Goal: Task Accomplishment & Management: Use online tool/utility

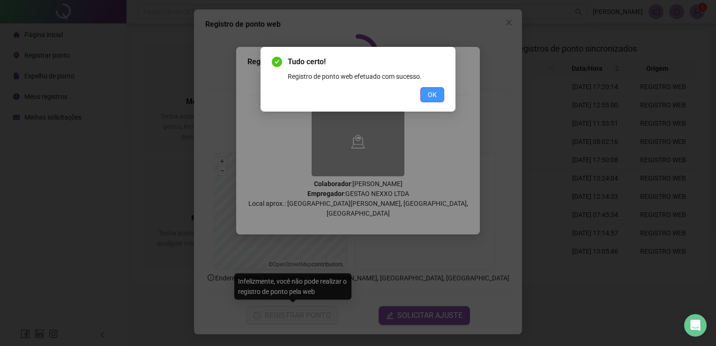
click at [437, 97] on span "OK" at bounding box center [432, 94] width 9 height 10
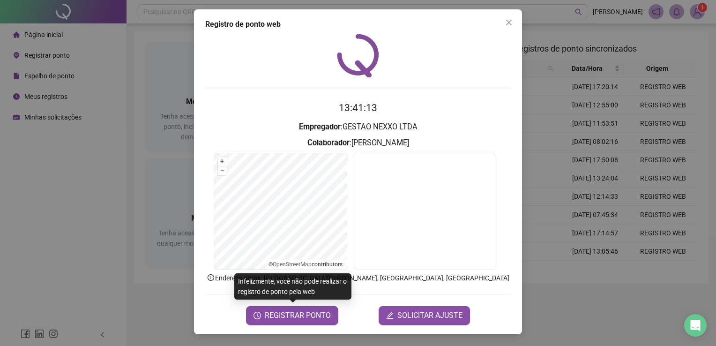
click at [516, 22] on div "Registro de ponto web 13:41:13 Empregador : GESTAO NEXXO LTDA Colaborador : [PE…" at bounding box center [358, 171] width 328 height 325
drag, startPoint x: 508, startPoint y: 24, endPoint x: 513, endPoint y: 31, distance: 8.4
click at [513, 31] on div "Registro de ponto web 13:41:13 Empregador : GESTAO NEXXO LTDA Colaborador : [PE…" at bounding box center [358, 171] width 328 height 325
click at [505, 19] on icon "close" at bounding box center [508, 22] width 7 height 7
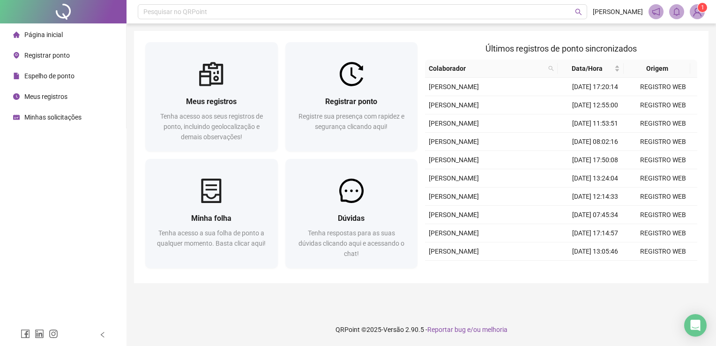
click at [58, 80] on div "Espelho de ponto" at bounding box center [43, 76] width 61 height 19
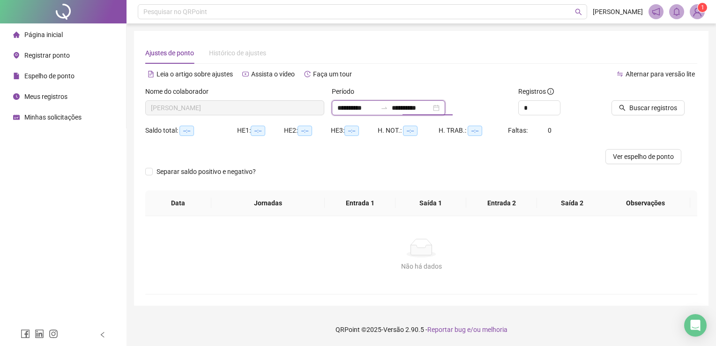
click at [431, 109] on input "**********" at bounding box center [411, 108] width 39 height 10
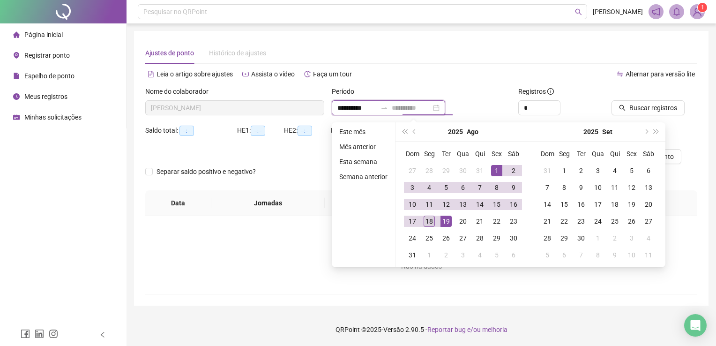
type input "**********"
click at [432, 220] on div "18" at bounding box center [428, 220] width 11 height 11
type input "**********"
click at [666, 110] on span "Buscar registros" at bounding box center [653, 108] width 48 height 10
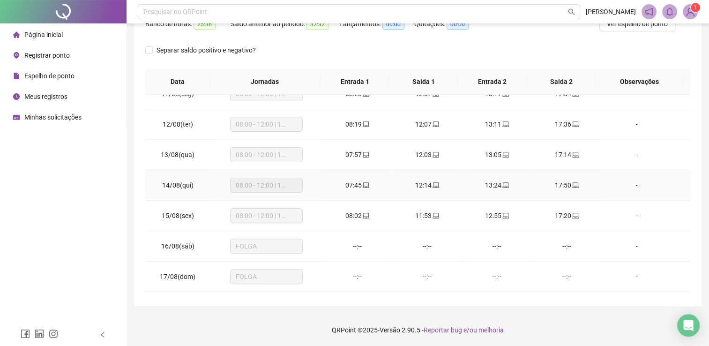
scroll to position [346, 0]
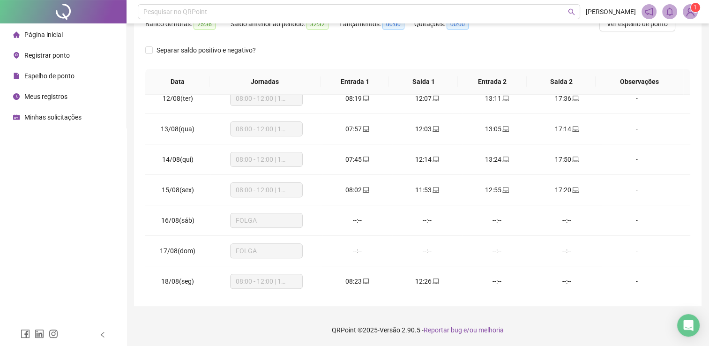
click at [52, 52] on span "Registrar ponto" at bounding box center [46, 55] width 45 height 7
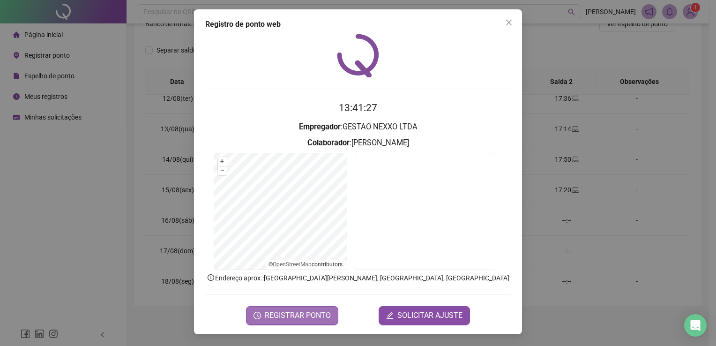
click at [296, 314] on span "REGISTRAR PONTO" at bounding box center [298, 315] width 66 height 11
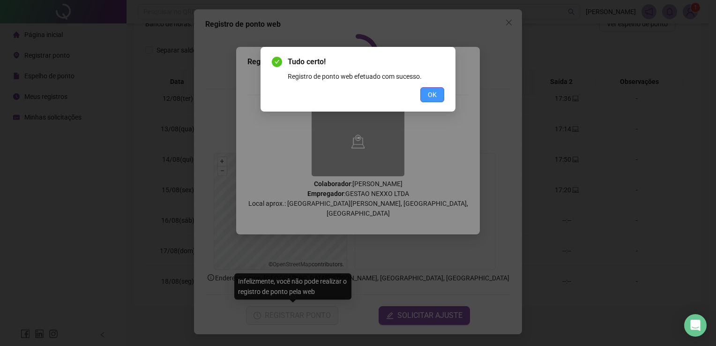
click at [443, 98] on button "OK" at bounding box center [432, 94] width 24 height 15
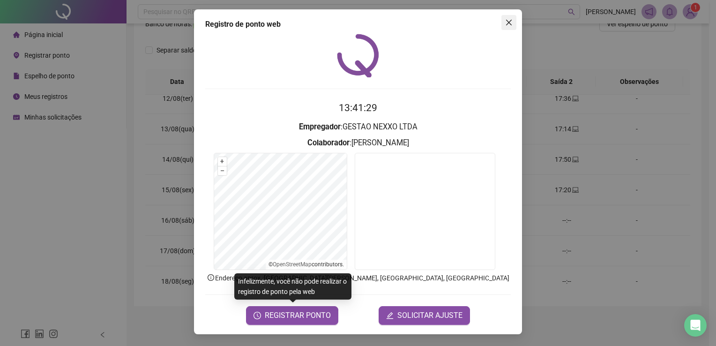
click at [506, 23] on icon "close" at bounding box center [508, 22] width 7 height 7
